Goal: Find specific page/section: Find specific page/section

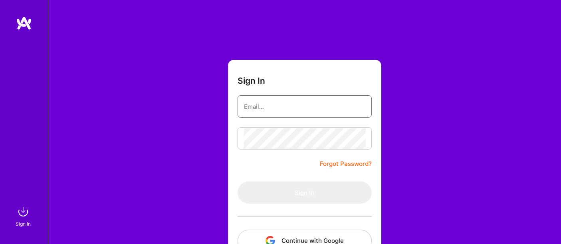
click at [285, 108] on input "email" at bounding box center [304, 107] width 121 height 20
type input "[EMAIL_ADDRESS][PERSON_NAME][DOMAIN_NAME]"
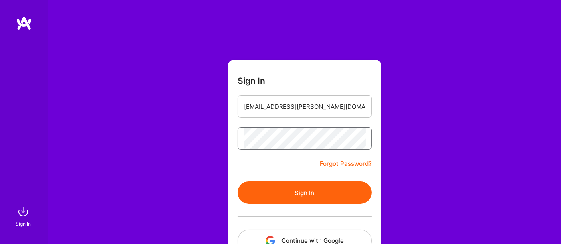
click at [238, 182] on button "Sign In" at bounding box center [305, 193] width 134 height 22
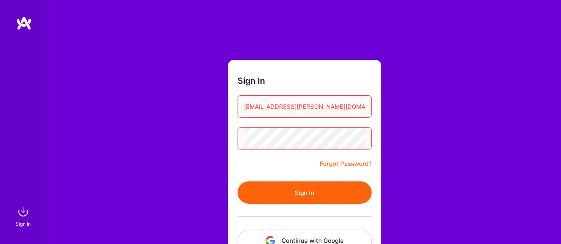
click at [238, 182] on button "Sign In" at bounding box center [305, 193] width 134 height 22
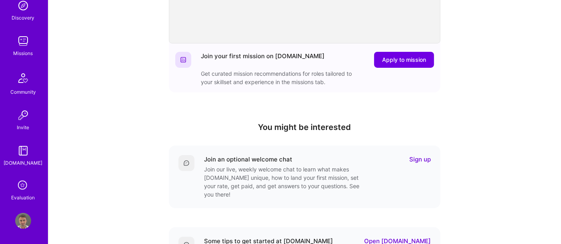
scroll to position [177, 0]
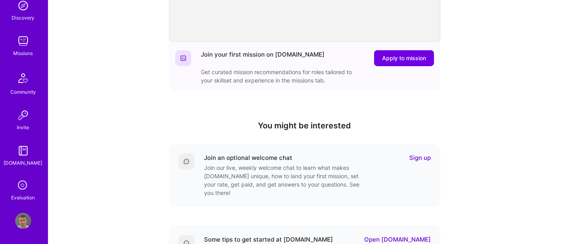
click at [23, 183] on icon at bounding box center [23, 186] width 15 height 15
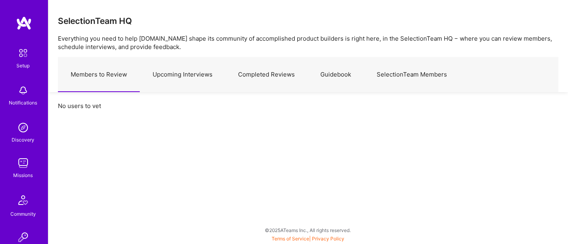
click at [168, 74] on link "Upcoming Interviews" at bounding box center [182, 75] width 85 height 35
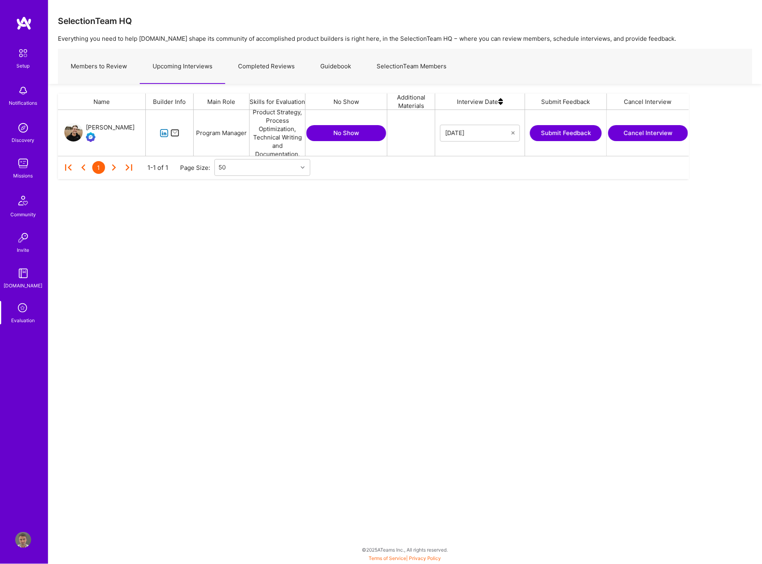
scroll to position [39, 624]
